Goal: Task Accomplishment & Management: Use online tool/utility

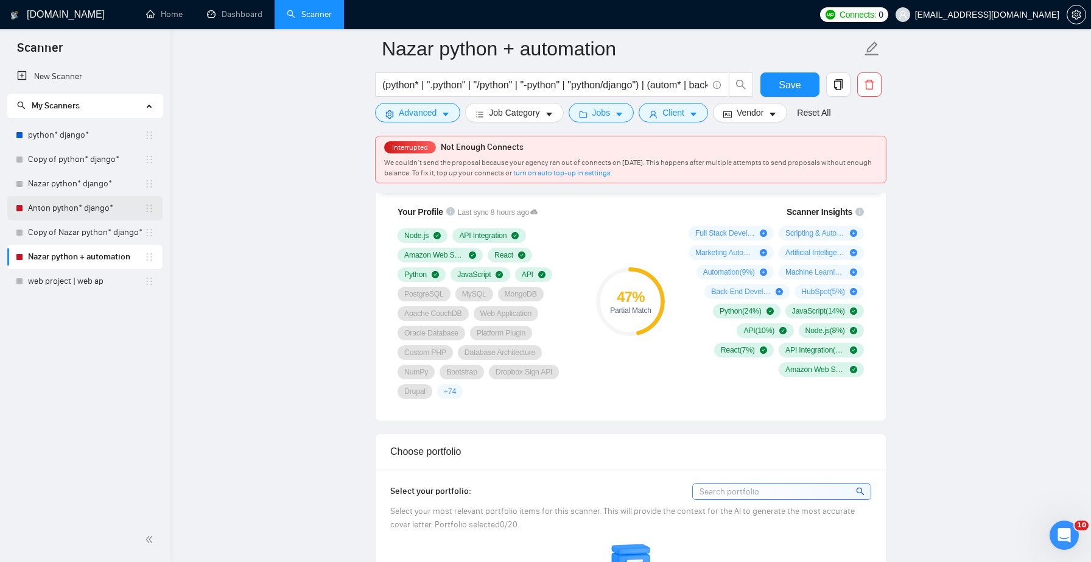
click at [93, 211] on link "Anton python* django*" at bounding box center [86, 208] width 116 height 24
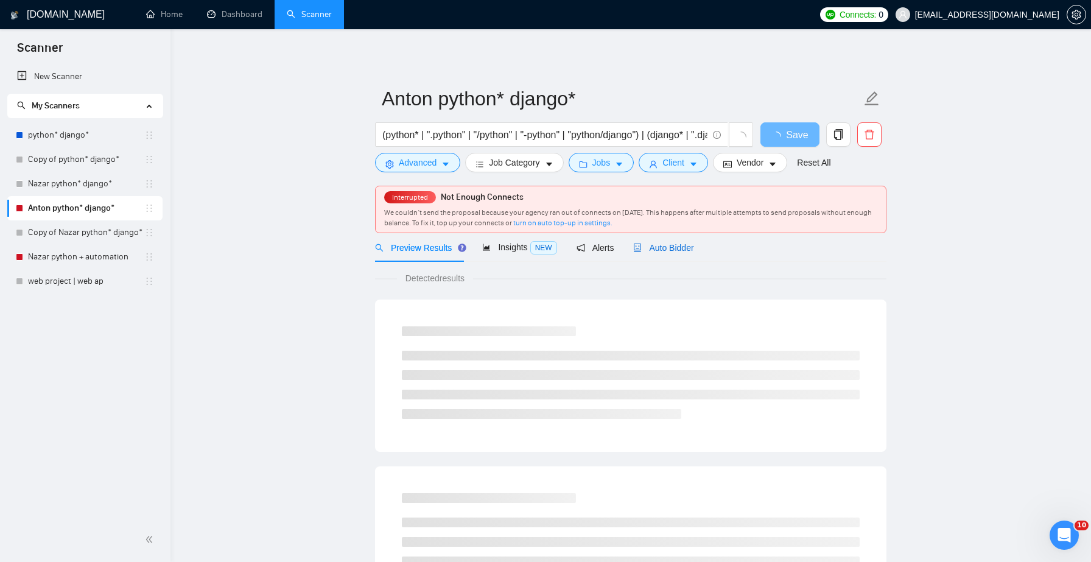
click at [652, 251] on span "Auto Bidder" at bounding box center [663, 248] width 60 height 10
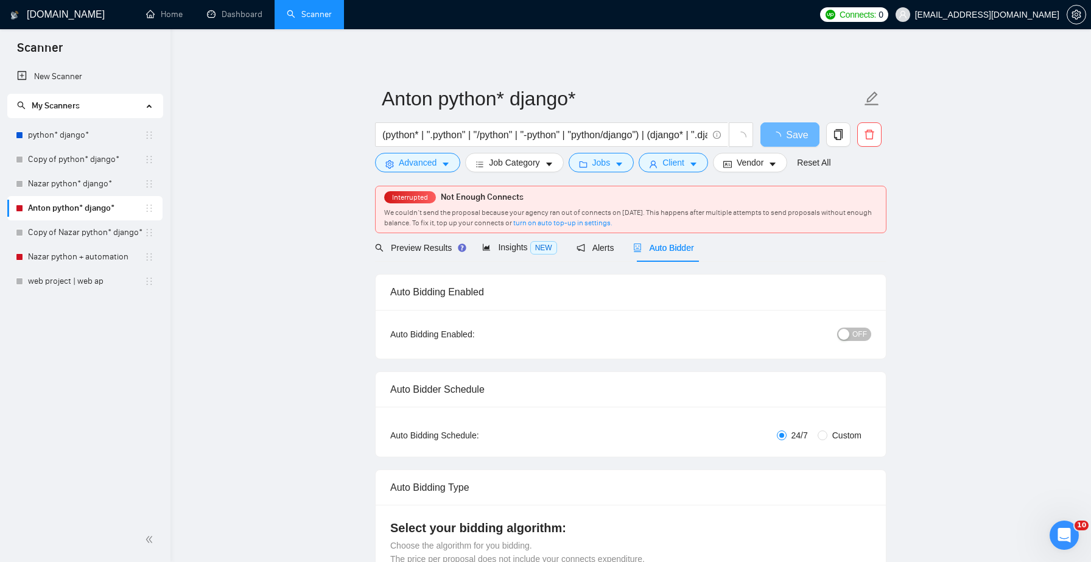
checkbox input "true"
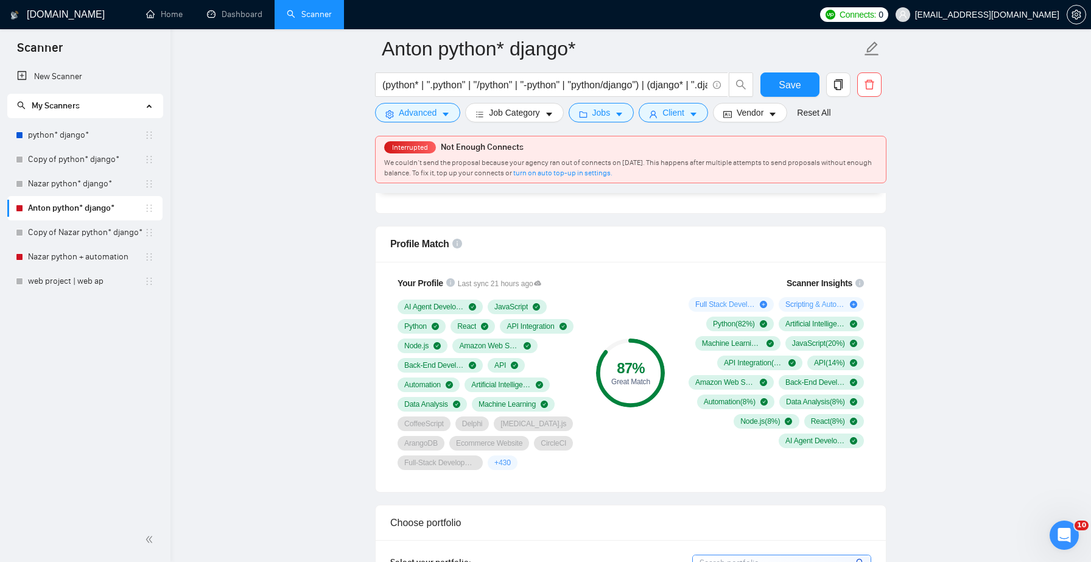
scroll to position [757, 0]
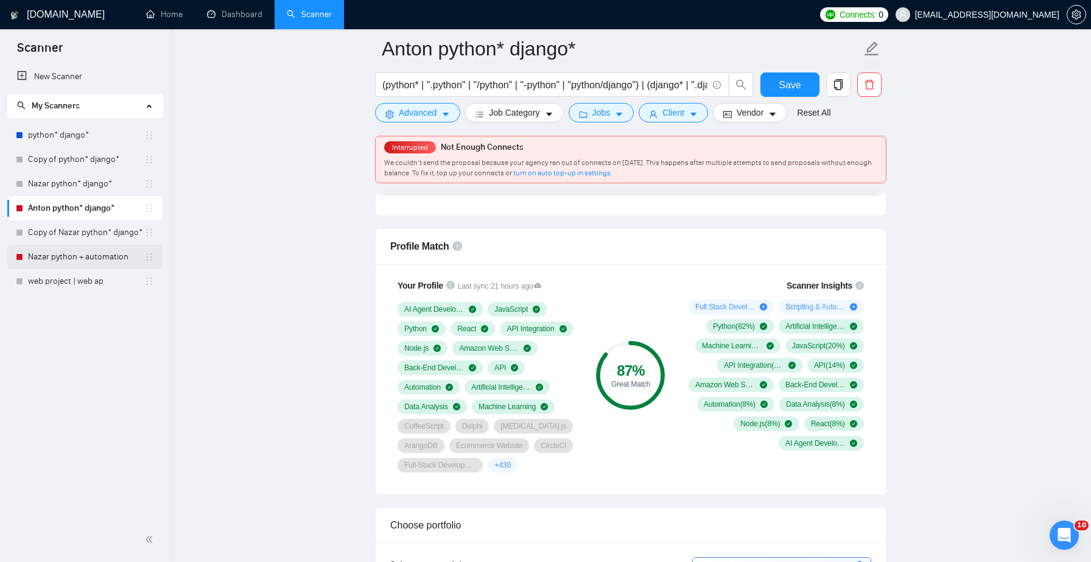
click at [69, 256] on link "Nazar python + automation" at bounding box center [86, 257] width 116 height 24
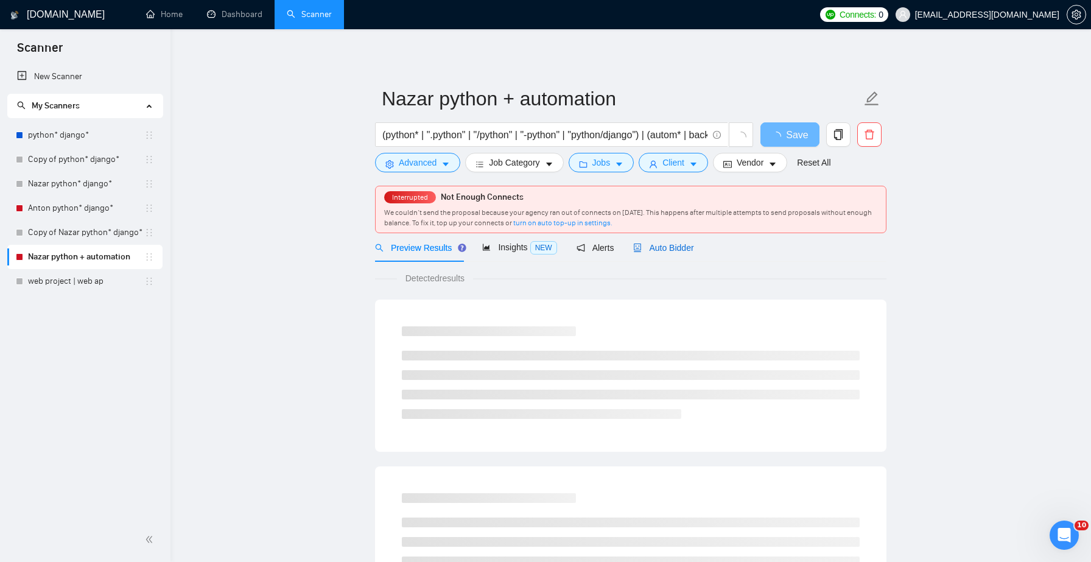
click at [665, 250] on span "Auto Bidder" at bounding box center [663, 248] width 60 height 10
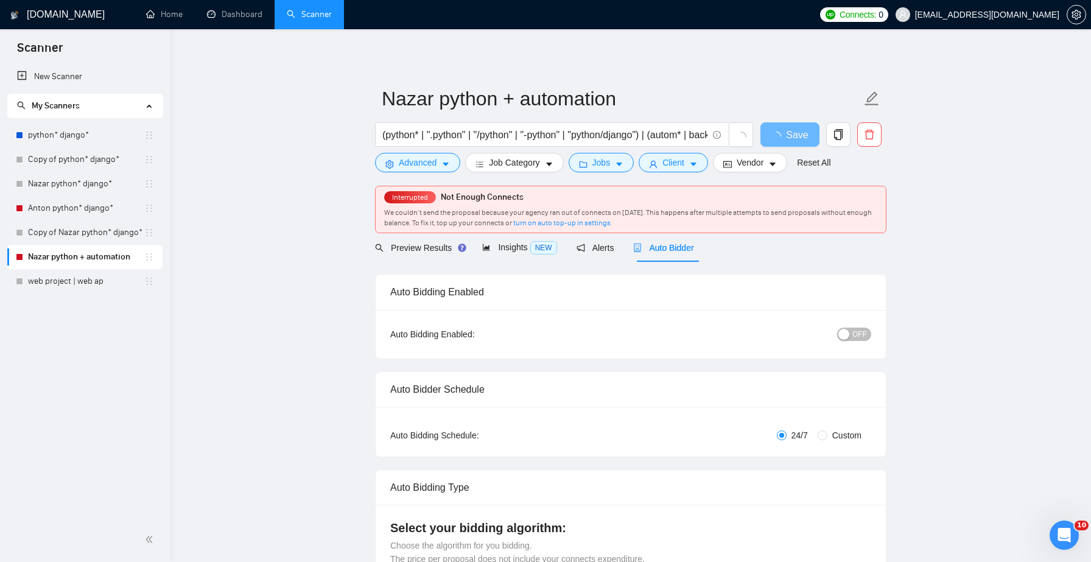
checkbox input "true"
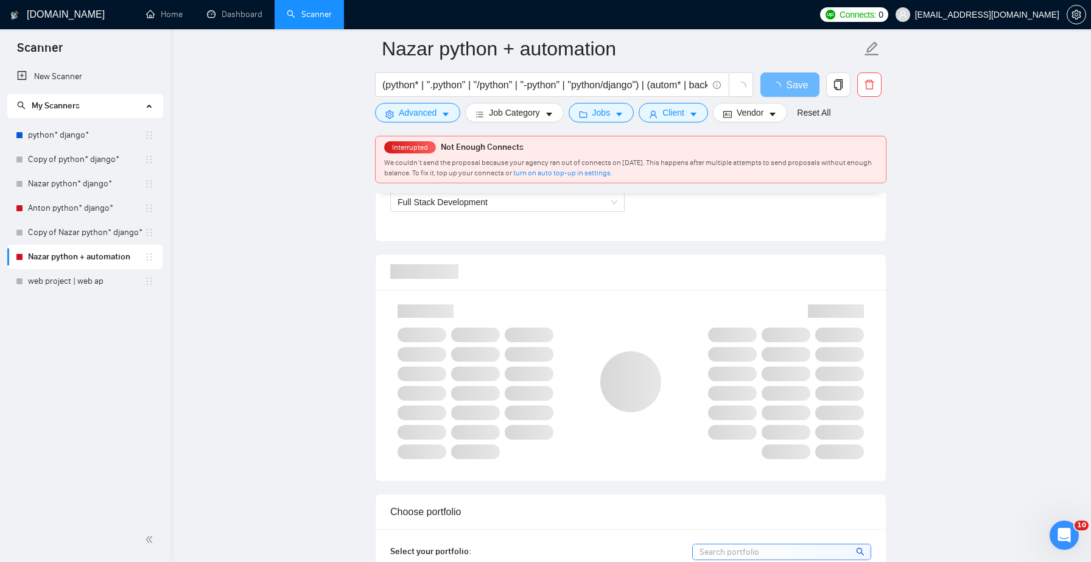
scroll to position [742, 0]
